Goal: Task Accomplishment & Management: Manage account settings

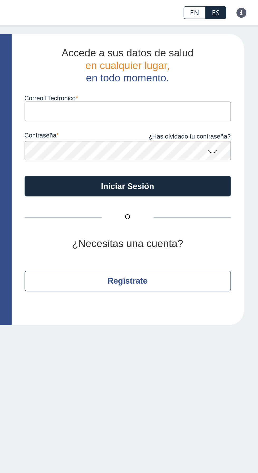
click at [169, 66] on input "Correo Electronico" at bounding box center [176, 68] width 126 height 12
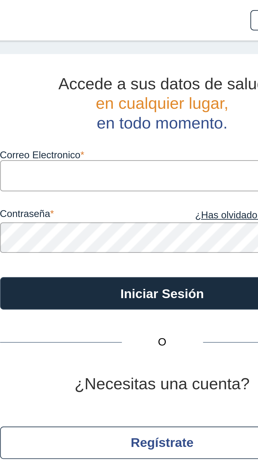
type input "[EMAIL_ADDRESS][DOMAIN_NAME]"
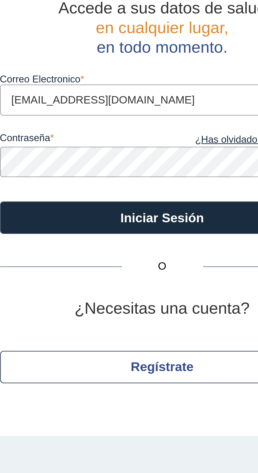
click at [156, 82] on label "contraseña" at bounding box center [144, 84] width 63 height 6
click at [113, 108] on button "Iniciar Sesión" at bounding box center [176, 114] width 126 height 13
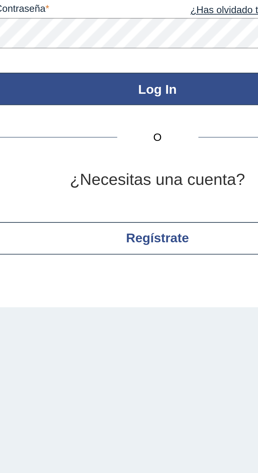
click at [184, 124] on button "Log In" at bounding box center [176, 127] width 126 height 13
